Goal: Navigation & Orientation: Find specific page/section

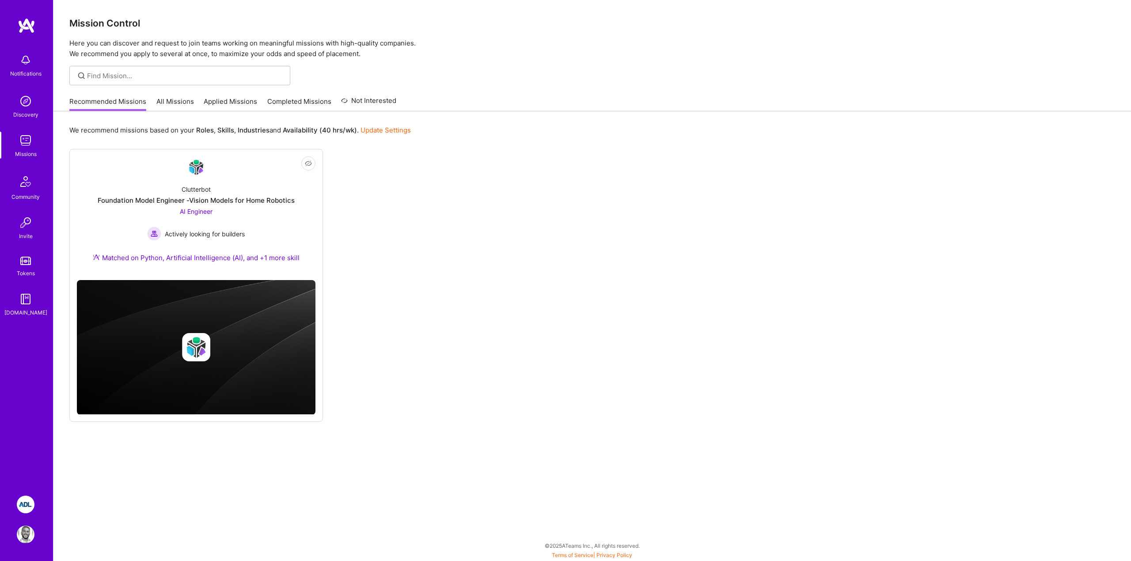
click at [218, 99] on link "Applied Missions" at bounding box center [230, 104] width 53 height 15
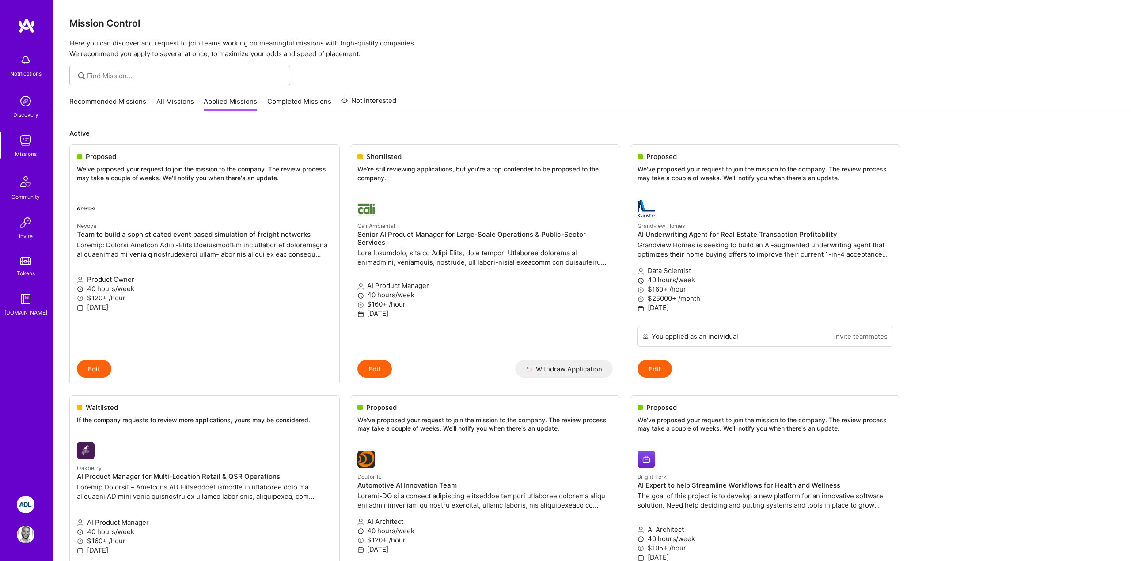
click at [117, 104] on link "Recommended Missions" at bounding box center [107, 104] width 77 height 15
